Goal: Task Accomplishment & Management: Manage account settings

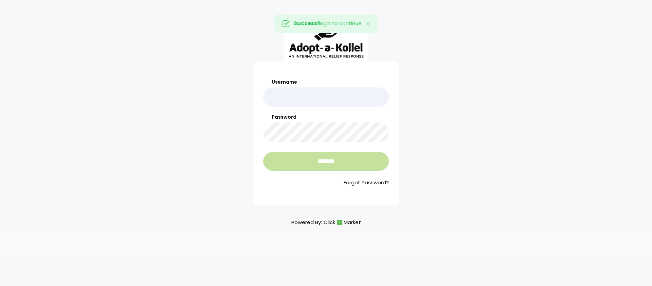
type input "**********"
click at [351, 165] on input "*******" at bounding box center [326, 161] width 126 height 19
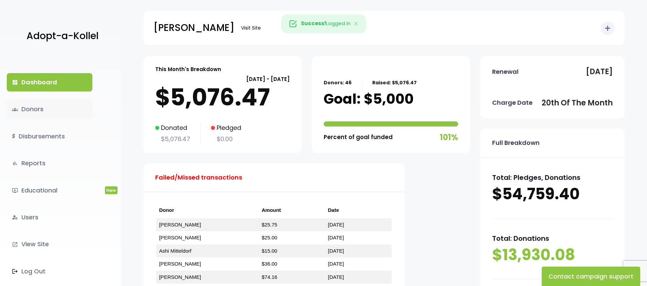
click at [17, 109] on span "groups" at bounding box center [15, 109] width 6 height 6
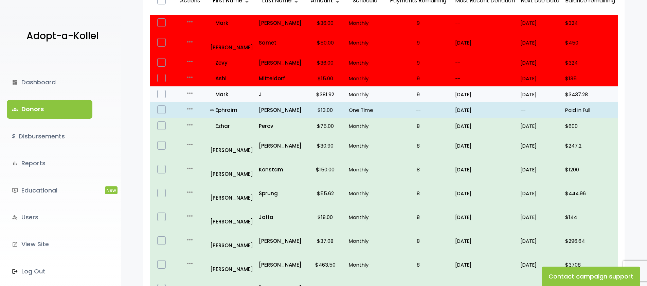
scroll to position [96, 0]
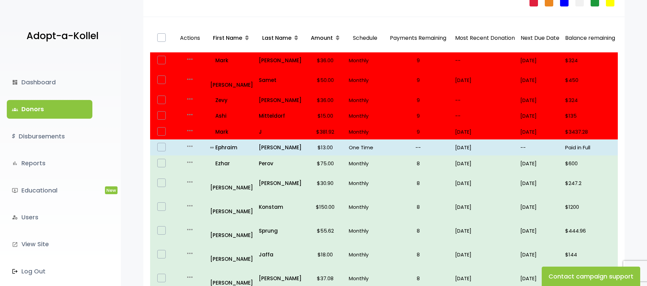
click at [274, 36] on span "Last Name" at bounding box center [276, 38] width 29 height 8
click at [294, 36] on icon at bounding box center [295, 37] width 3 height 5
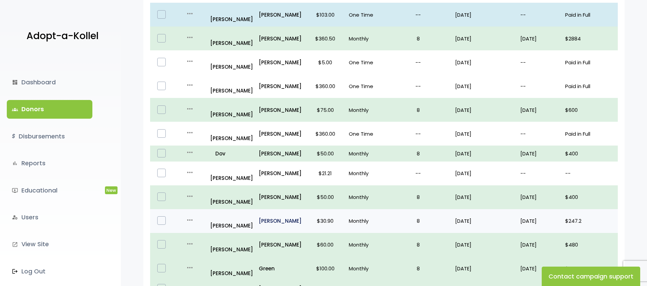
scroll to position [280, 0]
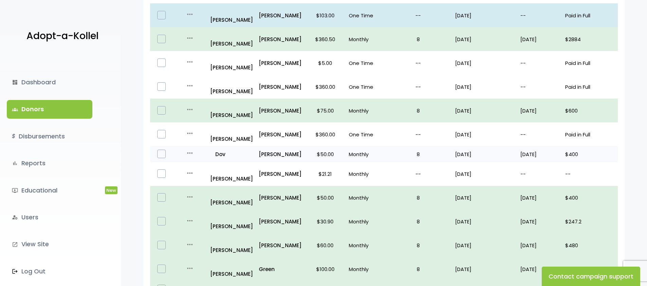
click at [189, 149] on icon "more_horiz" at bounding box center [190, 153] width 8 height 8
click at [214, 149] on p "all_inclusive Dov" at bounding box center [231, 153] width 43 height 9
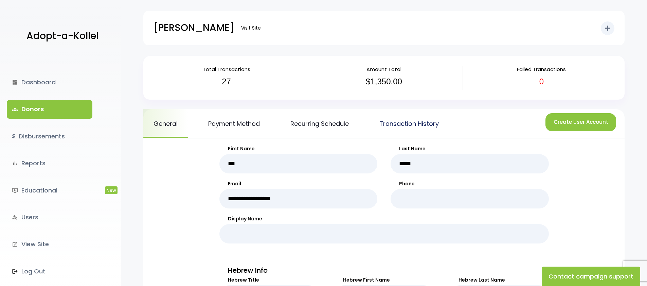
click at [423, 121] on link "Transaction History" at bounding box center [409, 123] width 80 height 29
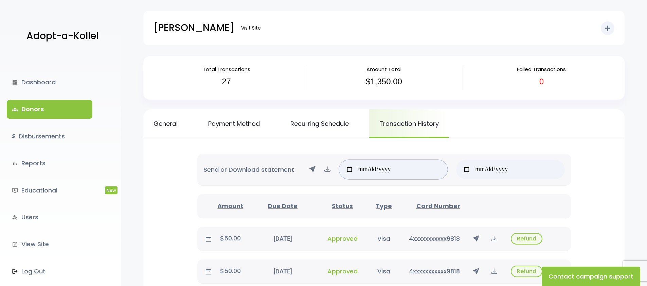
click at [367, 164] on input "date" at bounding box center [393, 169] width 108 height 19
type input "**********"
click at [496, 178] on input "date" at bounding box center [510, 169] width 108 height 19
type input "**********"
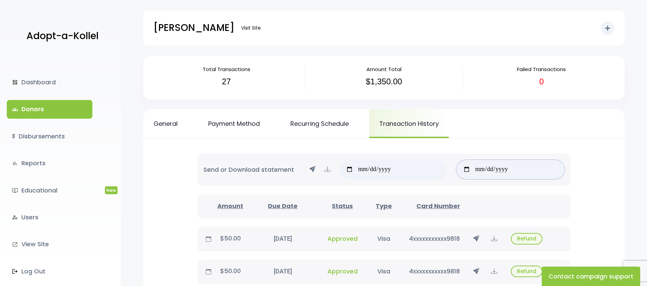
click at [553, 164] on input "**********" at bounding box center [510, 169] width 108 height 19
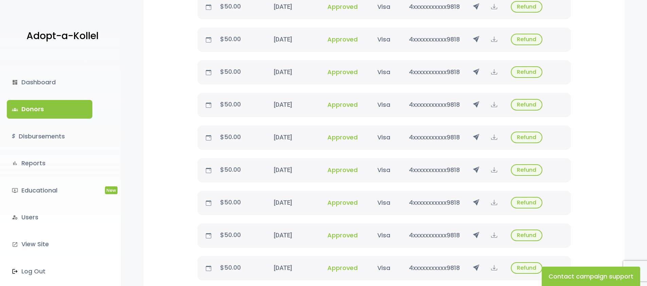
scroll to position [306, 0]
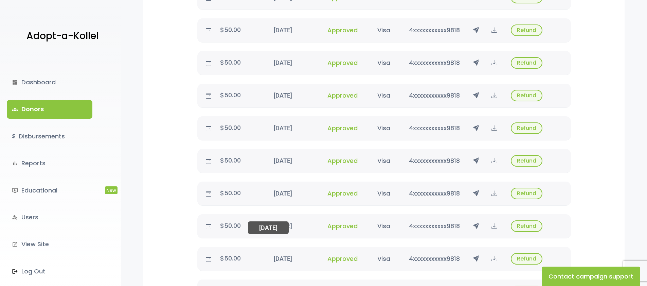
click at [264, 227] on div "January 28, 2024 01/28/24" at bounding box center [282, 225] width 72 height 9
click at [243, 223] on p "$50.00" at bounding box center [230, 225] width 33 height 11
click at [478, 224] on icon at bounding box center [476, 225] width 6 height 8
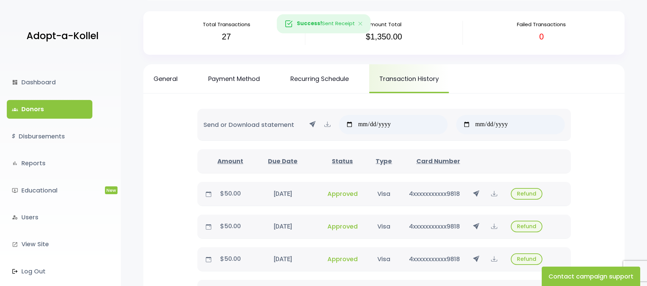
scroll to position [0, 0]
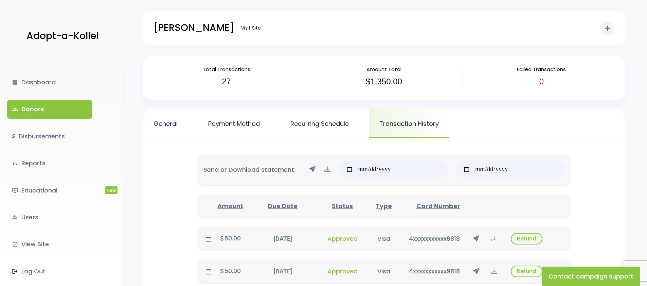
click at [165, 123] on link "General" at bounding box center [165, 123] width 44 height 29
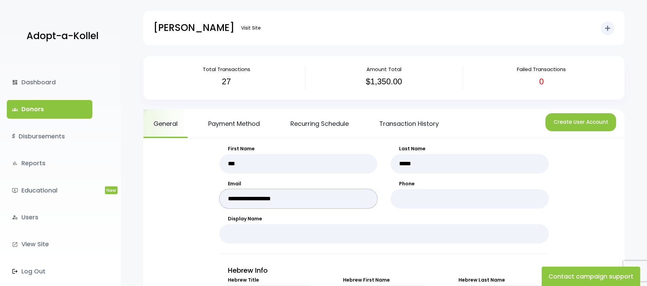
drag, startPoint x: 307, startPoint y: 194, endPoint x: 228, endPoint y: 190, distance: 79.6
click at [229, 189] on input "**********" at bounding box center [298, 198] width 158 height 19
click at [410, 123] on link "Transaction History" at bounding box center [409, 123] width 80 height 29
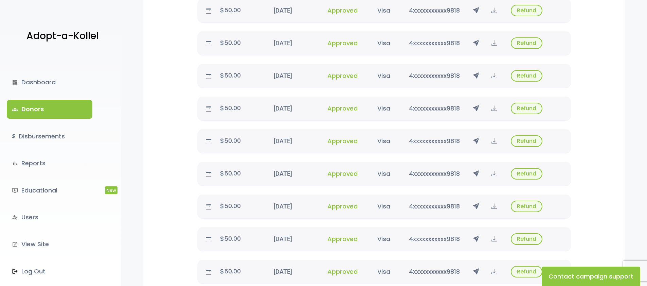
scroll to position [356, 0]
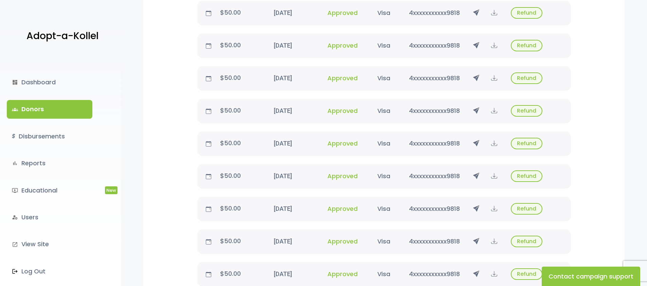
click at [477, 209] on icon at bounding box center [476, 208] width 6 height 8
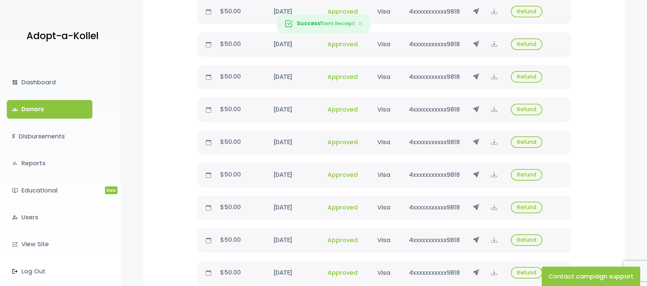
click at [475, 238] on icon at bounding box center [476, 239] width 6 height 8
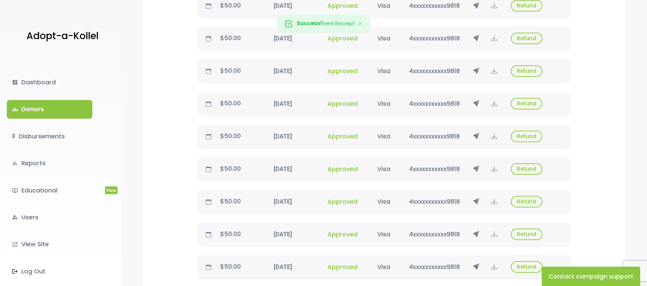
scroll to position [396, 0]
click at [476, 235] on icon at bounding box center [476, 233] width 6 height 8
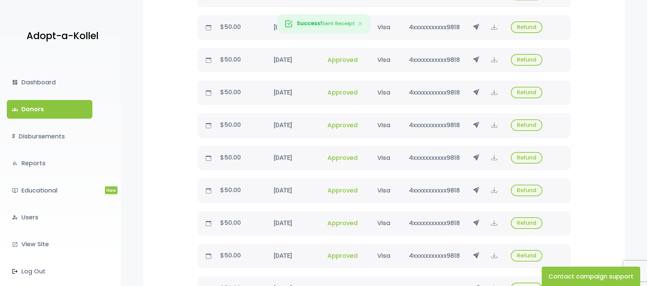
scroll to position [407, 0]
click at [475, 252] on icon at bounding box center [476, 254] width 6 height 8
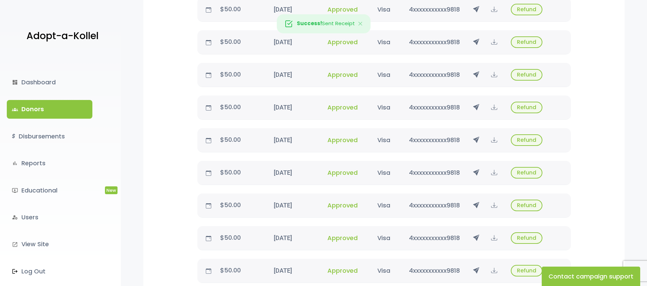
scroll to position [461, 0]
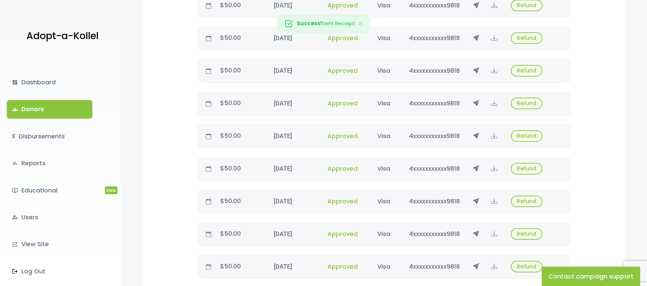
click at [475, 233] on icon at bounding box center [476, 233] width 6 height 8
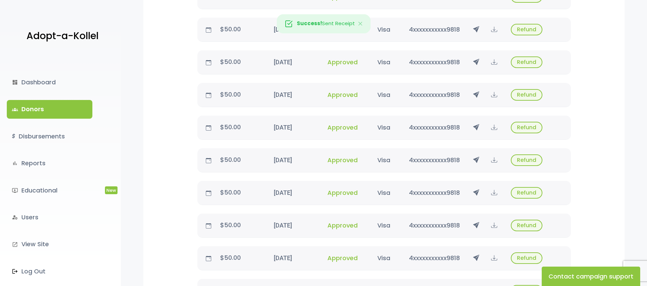
scroll to position [470, 0]
click at [475, 257] on icon at bounding box center [476, 257] width 6 height 8
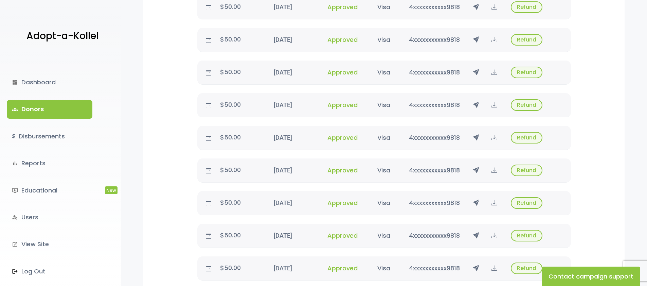
scroll to position [505, 0]
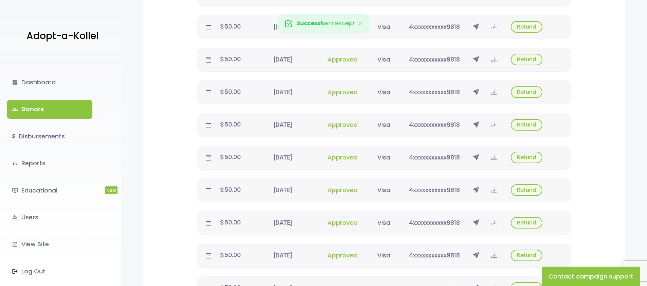
click at [476, 254] on icon at bounding box center [476, 255] width 6 height 8
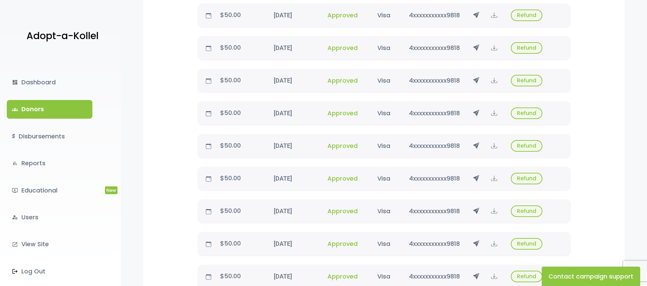
click at [476, 246] on icon at bounding box center [476, 243] width 6 height 8
click at [475, 274] on icon at bounding box center [476, 276] width 6 height 8
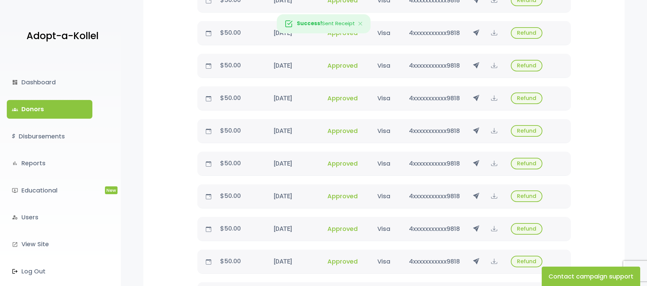
scroll to position [597, 0]
click at [478, 261] on icon at bounding box center [476, 260] width 6 height 8
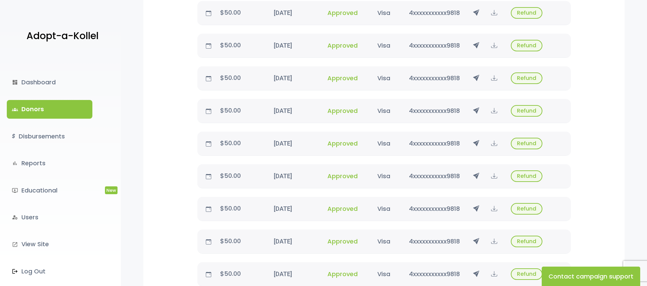
scroll to position [0, 0]
